Goal: Task Accomplishment & Management: Complete application form

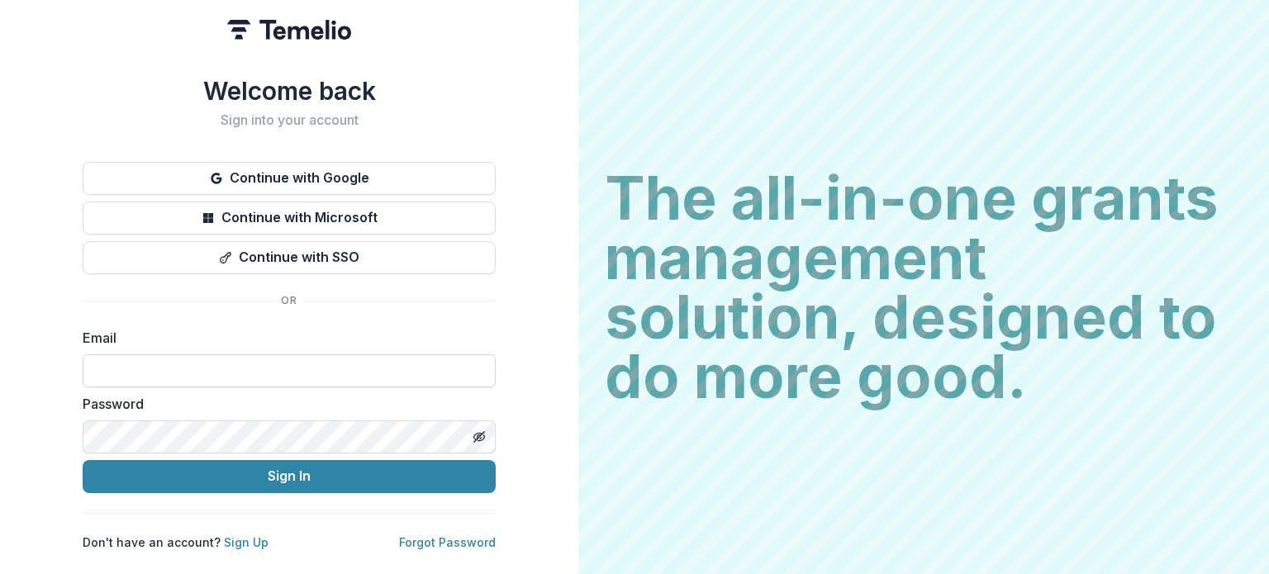
type input "**********"
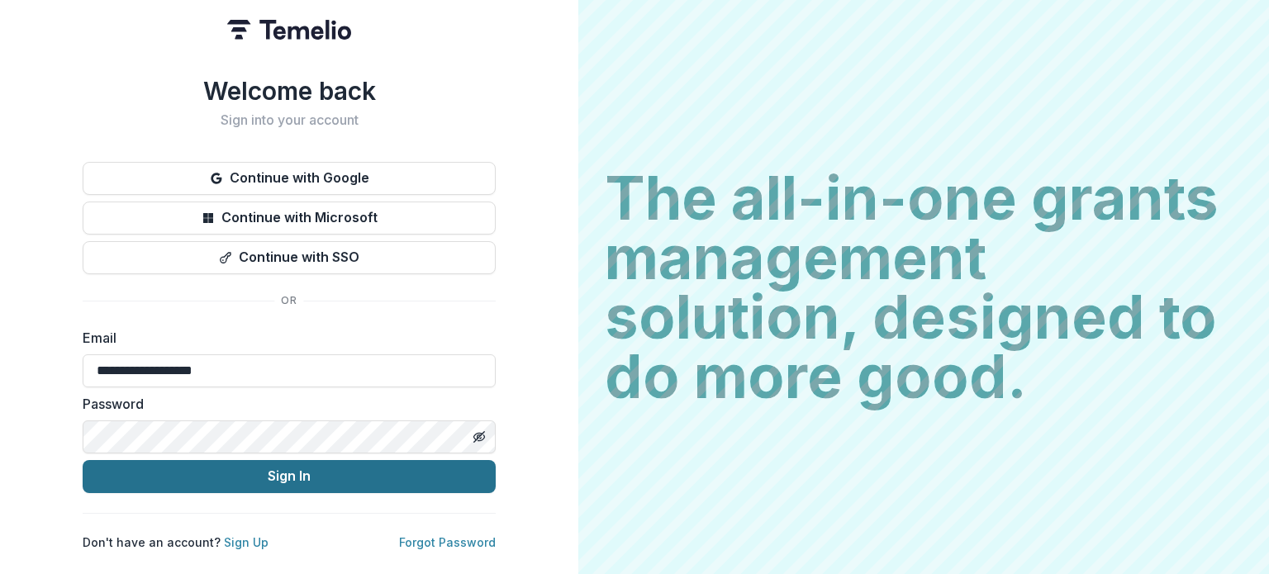
click at [202, 470] on button "Sign In" at bounding box center [289, 476] width 413 height 33
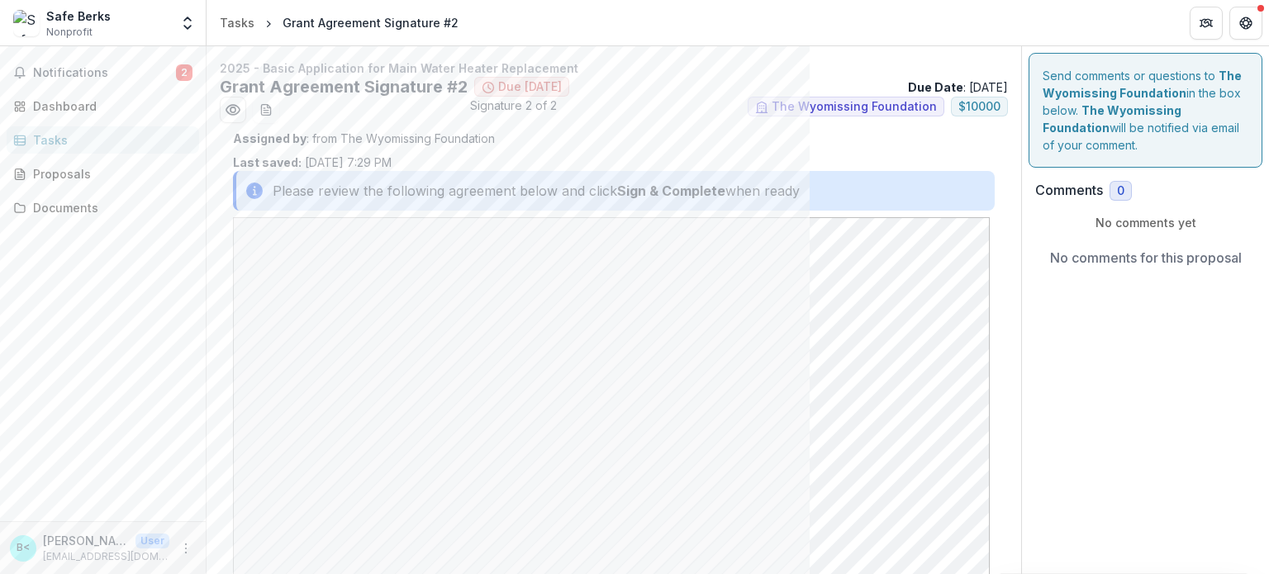
click at [414, 188] on div "Please review the following agreement below and click Sign & Complete when ready" at bounding box center [614, 191] width 762 height 40
click at [36, 140] on div "Tasks" at bounding box center [109, 139] width 153 height 17
click at [97, 69] on span "Notifications" at bounding box center [104, 73] width 143 height 14
click at [85, 68] on span "Notifications" at bounding box center [104, 73] width 143 height 14
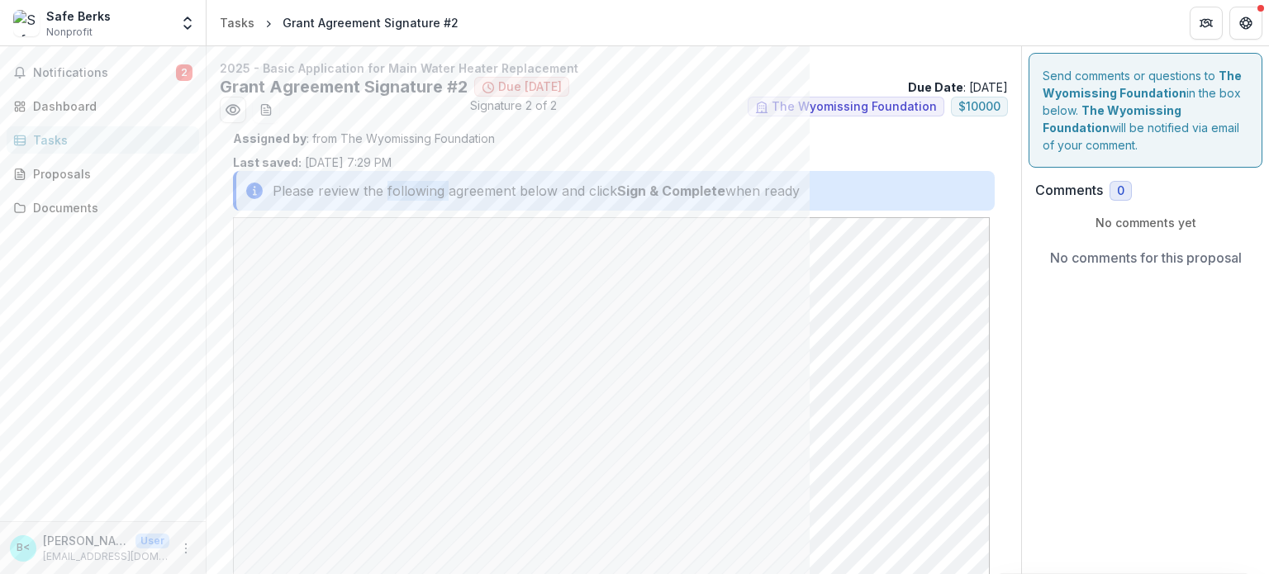
click at [186, 69] on span "2" at bounding box center [184, 72] width 17 height 17
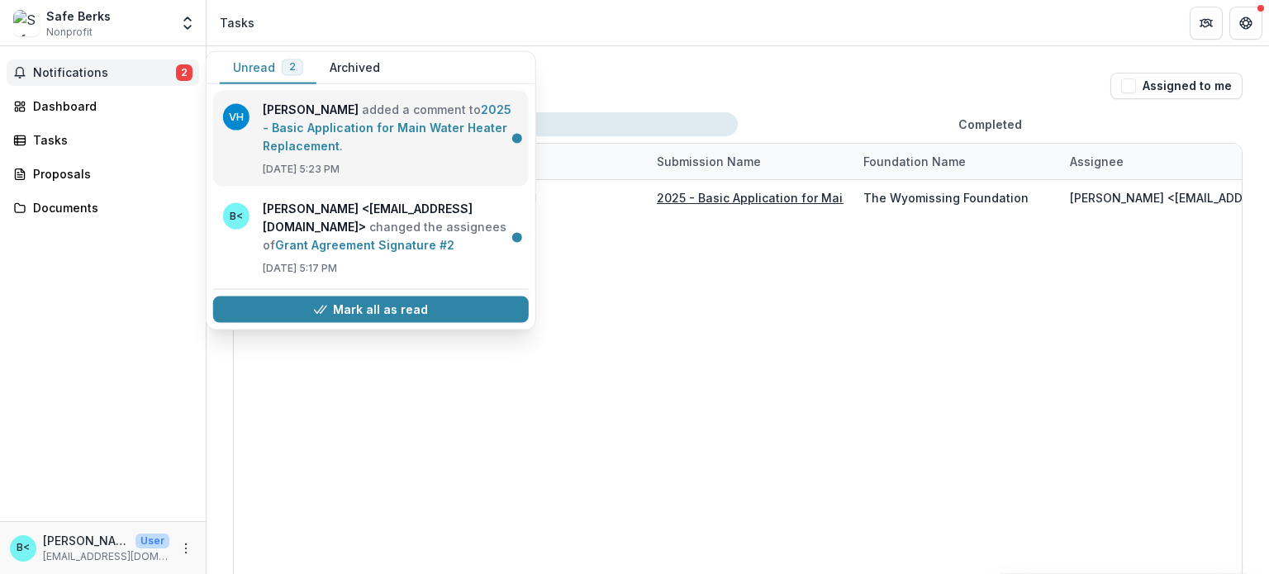
click at [418, 121] on link "2025 - Basic Application for Main Water Heater Replacement" at bounding box center [387, 127] width 249 height 50
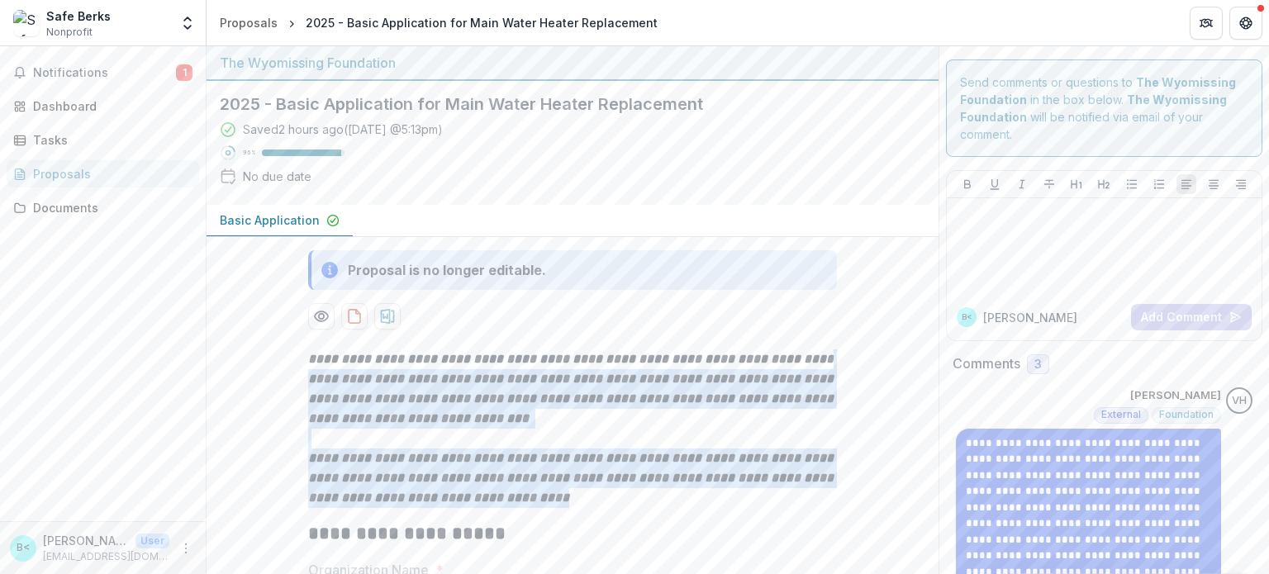
drag, startPoint x: 915, startPoint y: 349, endPoint x: 910, endPoint y: 495, distance: 145.5
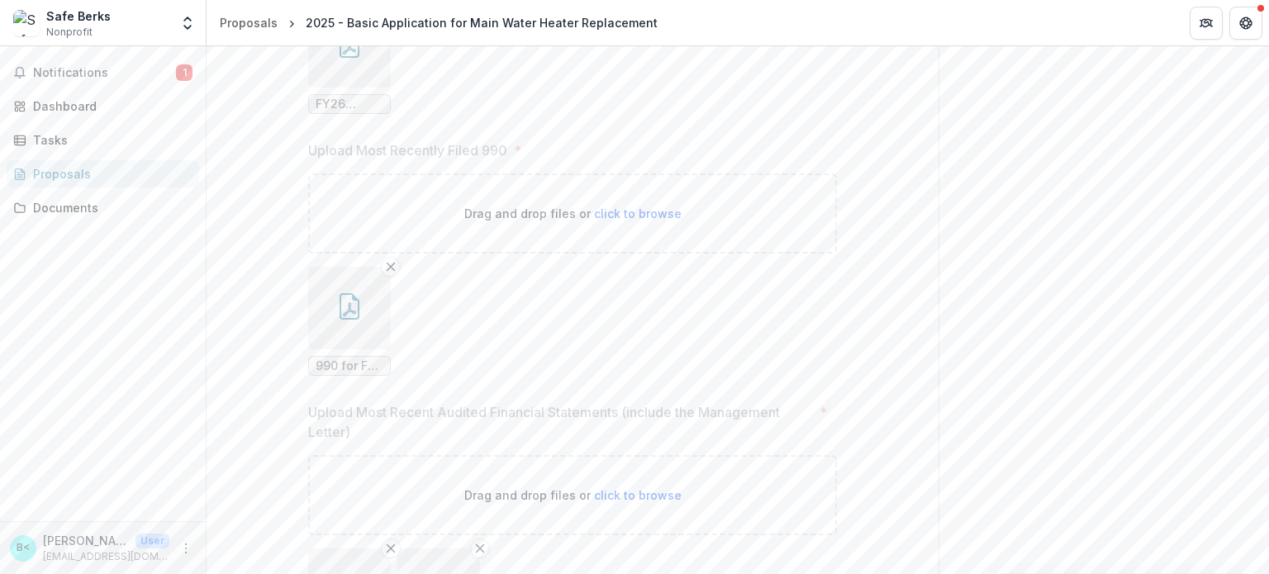
scroll to position [2544, 0]
click at [50, 66] on span "Notifications" at bounding box center [104, 73] width 143 height 14
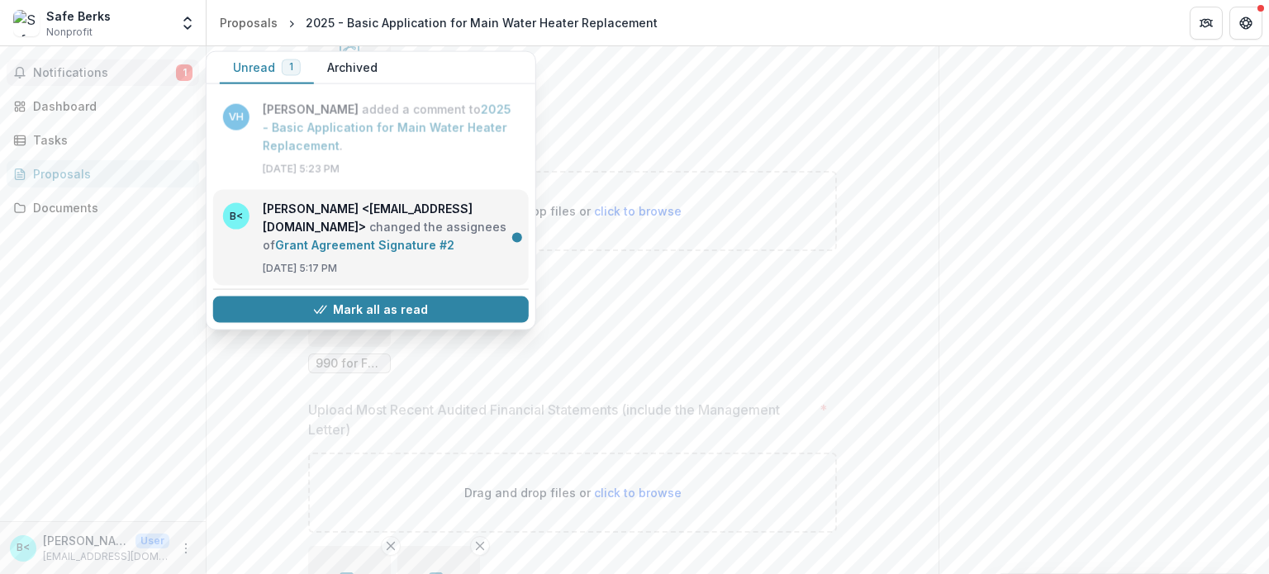
click at [312, 238] on link "Grant Agreement Signature #2" at bounding box center [364, 245] width 179 height 14
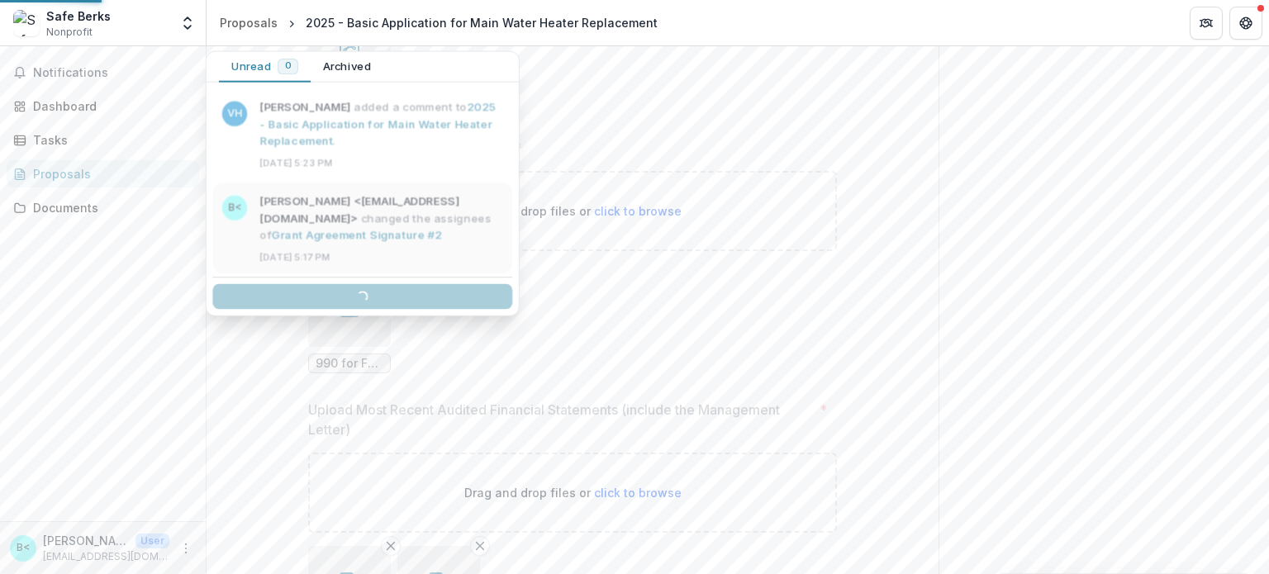
scroll to position [377, 0]
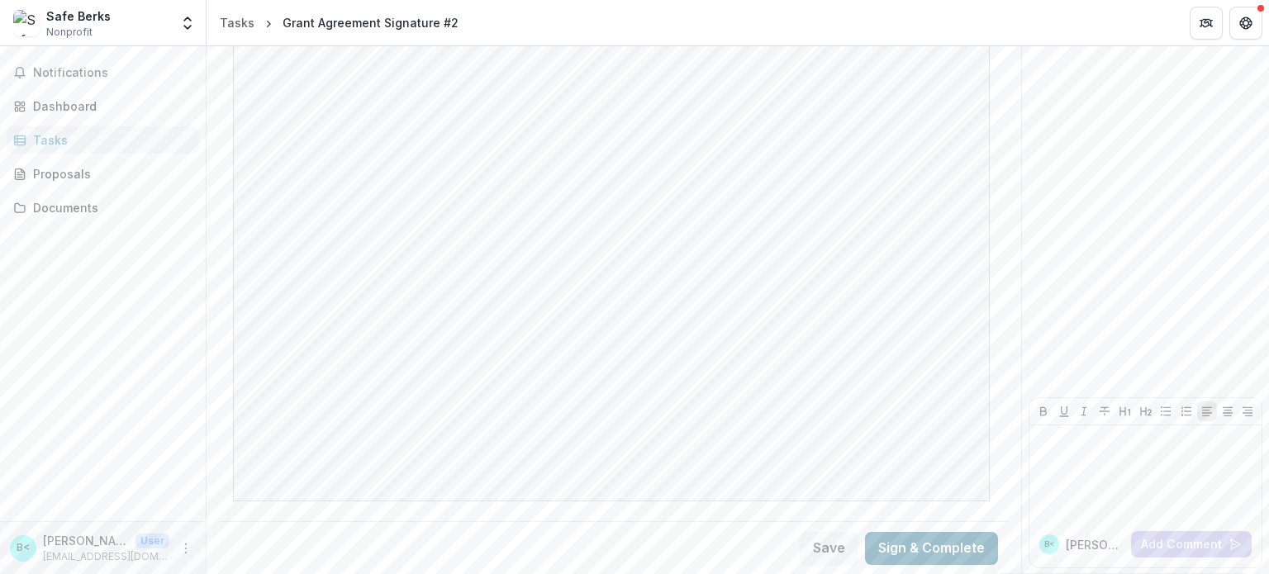
click at [931, 549] on button "Sign & Complete" at bounding box center [931, 548] width 133 height 33
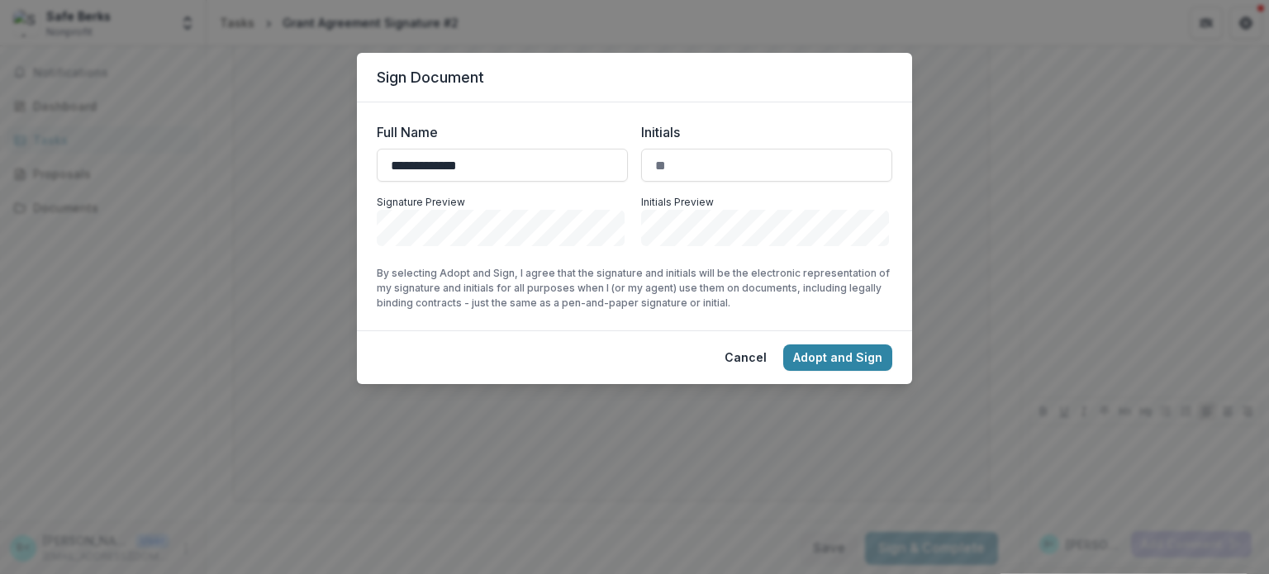
type input "**********"
type input "**"
click at [839, 357] on button "Adopt and Sign" at bounding box center [837, 357] width 109 height 26
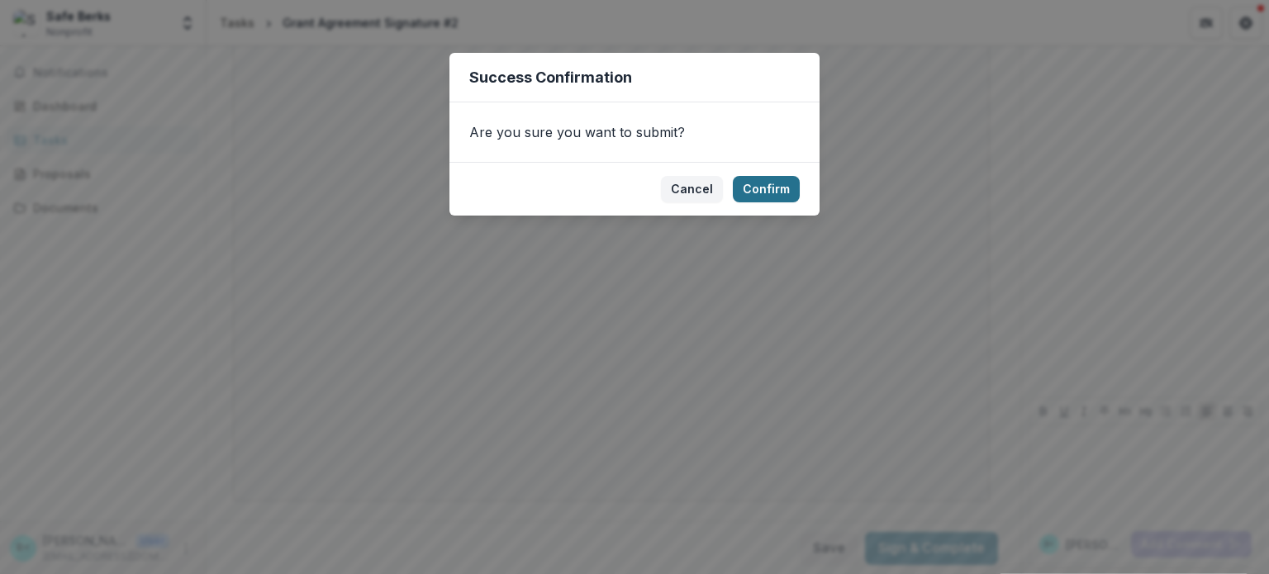
click at [770, 181] on button "Confirm" at bounding box center [766, 189] width 67 height 26
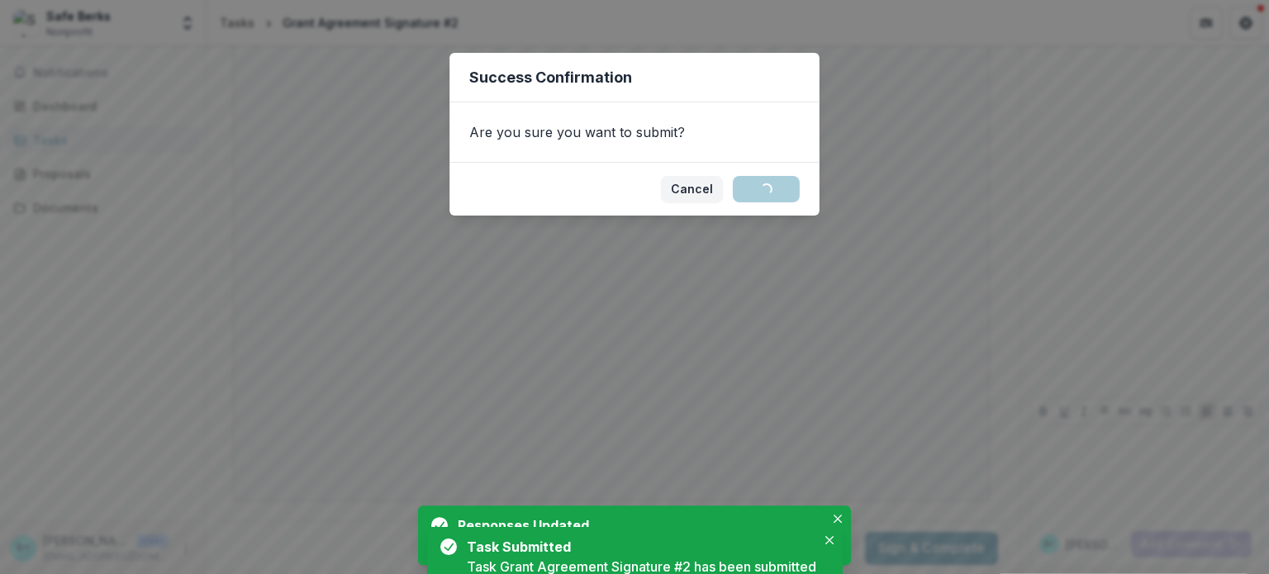
scroll to position [416, 0]
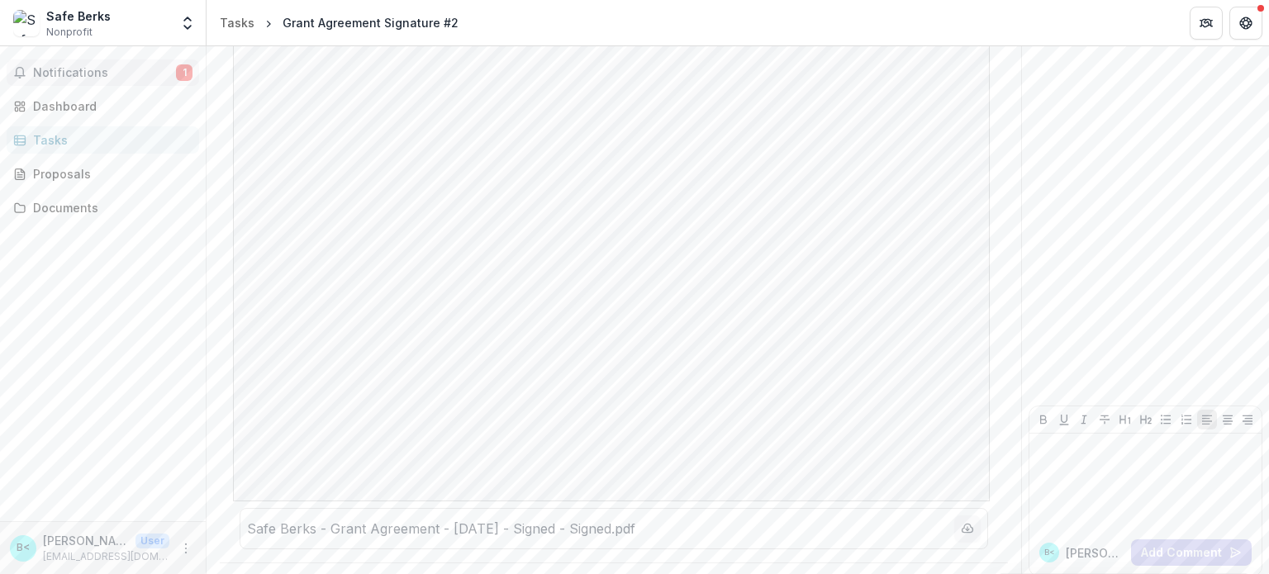
click at [81, 71] on span "Notifications" at bounding box center [104, 73] width 143 height 14
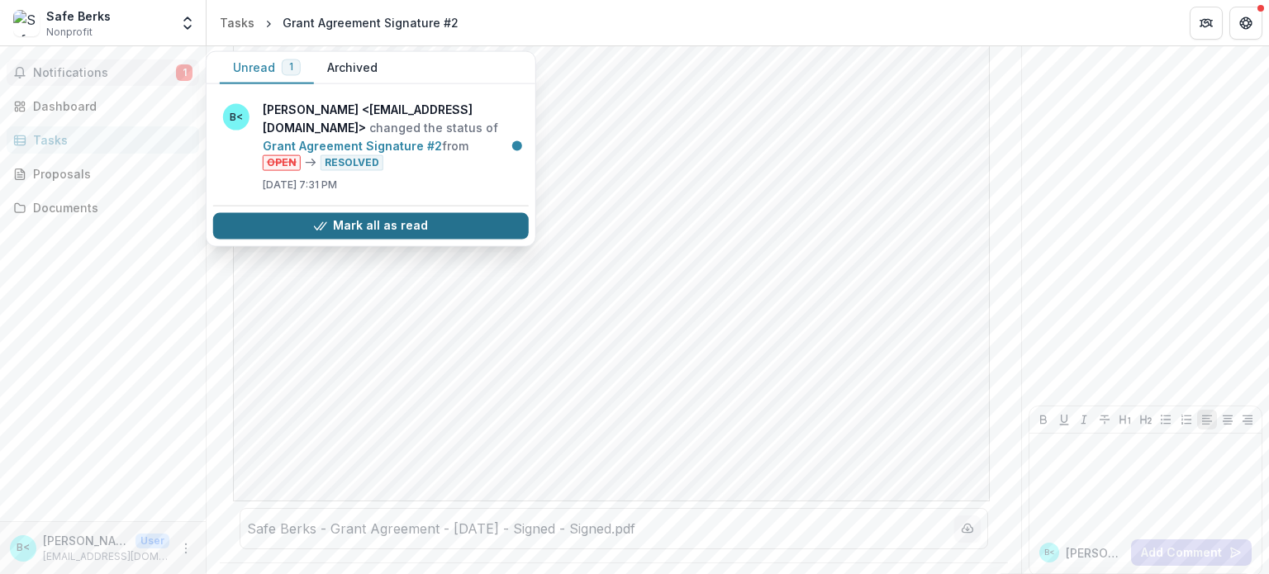
click at [336, 227] on button "Mark all as read" at bounding box center [371, 225] width 316 height 26
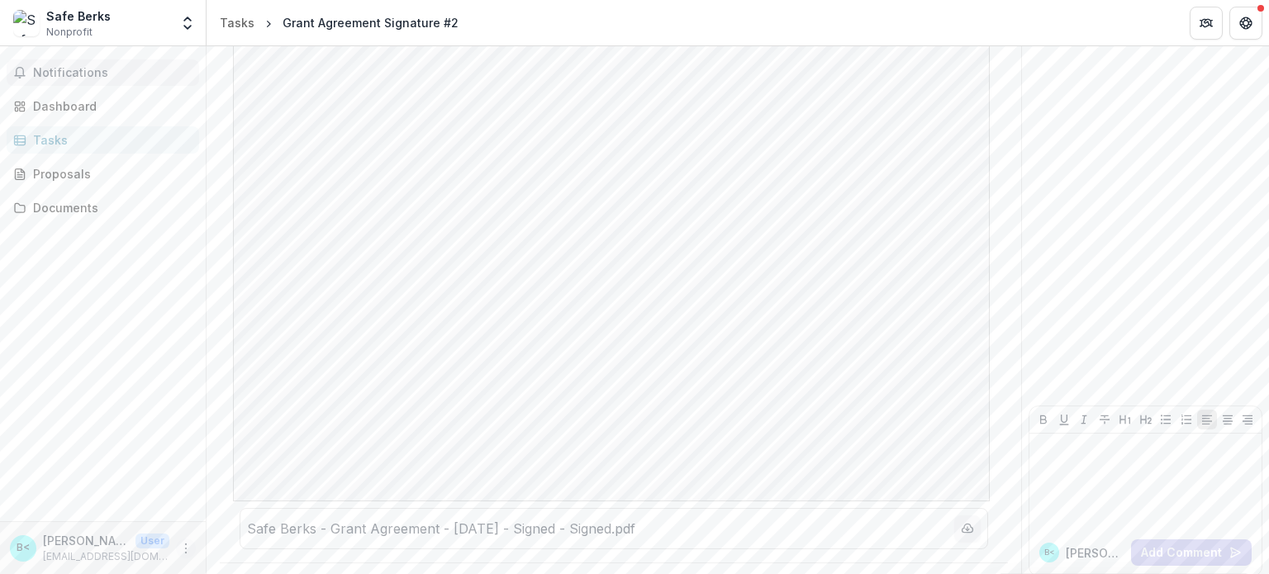
click at [190, 551] on icon "More" at bounding box center [185, 548] width 13 height 13
click at [241, 538] on button "Logout" at bounding box center [295, 540] width 177 height 27
